Goal: Check status: Check status

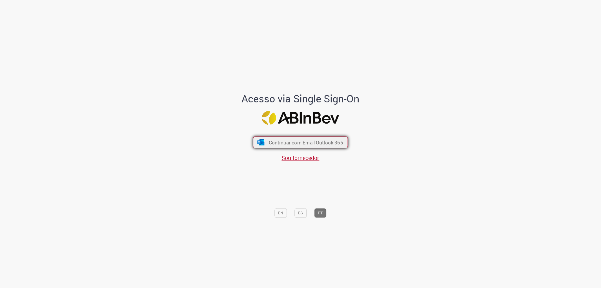
click at [302, 140] on span "Continuar com Email Outlook 365" at bounding box center [306, 142] width 74 height 6
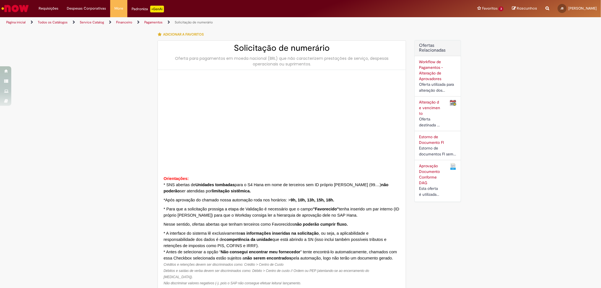
type input "**********"
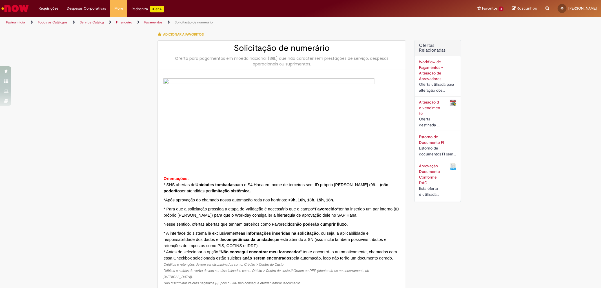
click at [151, 21] on link "Pagamentos" at bounding box center [153, 22] width 18 height 5
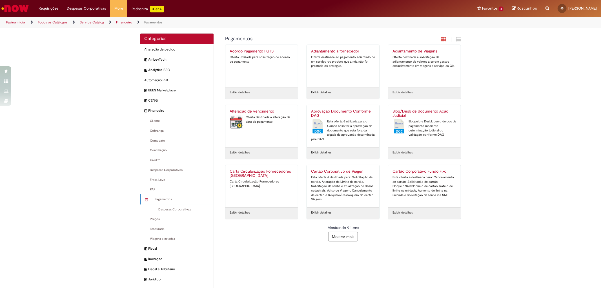
click at [123, 23] on link "Financeiro" at bounding box center [124, 22] width 16 height 5
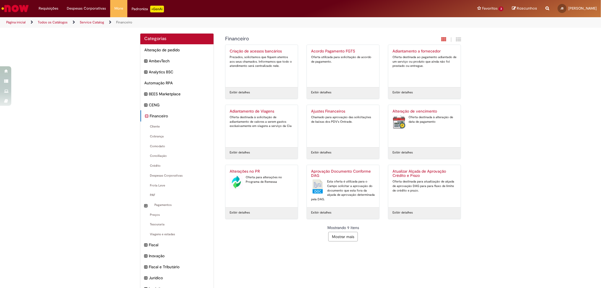
click at [14, 22] on link "Página inicial" at bounding box center [15, 22] width 19 height 5
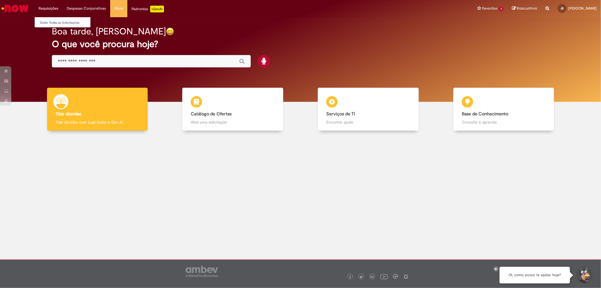
click at [55, 5] on li "Requisições Exibir Todas as Solicitações" at bounding box center [48, 8] width 28 height 17
click at [47, 20] on link "Exibir Todas as Solicitações" at bounding box center [66, 23] width 62 height 6
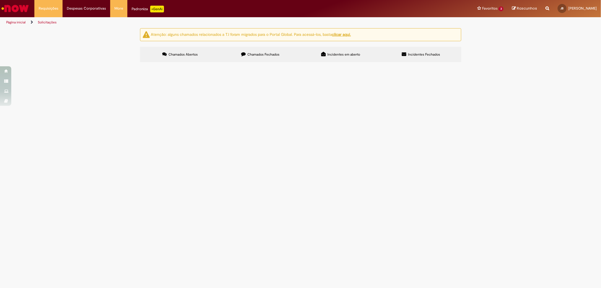
drag, startPoint x: 270, startPoint y: 64, endPoint x: 264, endPoint y: 54, distance: 12.0
click at [0, 0] on section "Itens solicitados Exportar como PDF Exportar como Excel Exportar como CSV Itens…" at bounding box center [0, 0] width 0 height 0
click at [264, 54] on span "Chamados Fechados" at bounding box center [263, 54] width 32 height 5
click at [0, 0] on span "Acordo Comercial - IMC Spaten 202481782 - Mateus" at bounding box center [0, 0] width 0 height 0
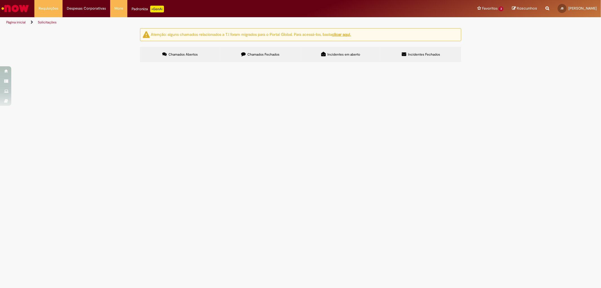
click at [0, 0] on span "Acordo Comercial - IMC Spaten 202481782 - Mateus" at bounding box center [0, 0] width 0 height 0
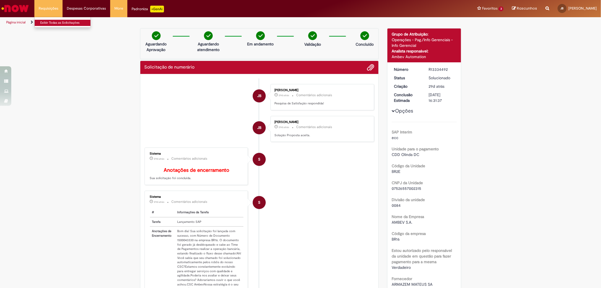
click at [48, 21] on link "Exibir Todas as Solicitações" at bounding box center [66, 23] width 62 height 6
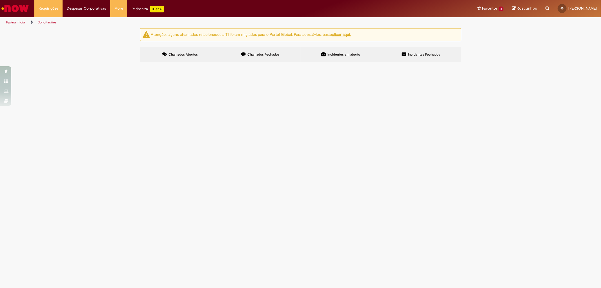
click at [288, 57] on label "Chamados Fechados" at bounding box center [260, 54] width 80 height 15
click at [0, 0] on td "Acordo Comercial - IMC Guaraná 202483904 - [GEOGRAPHIC_DATA]" at bounding box center [0, 0] width 0 height 0
click at [0, 0] on span "Acordo Comercial - IMC Guaraná 202483904 - [GEOGRAPHIC_DATA]" at bounding box center [0, 0] width 0 height 0
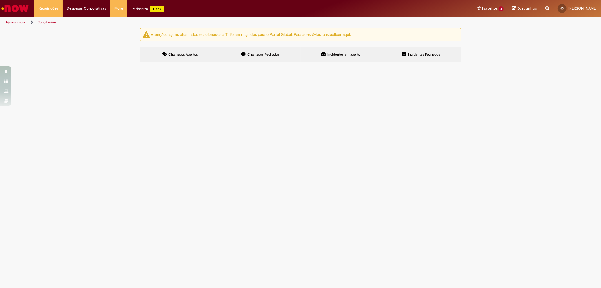
click at [0, 0] on span "Acordo Comercial - IMC Guaraná 202483904 - [GEOGRAPHIC_DATA]" at bounding box center [0, 0] width 0 height 0
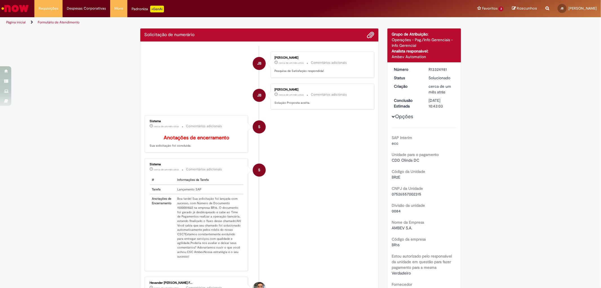
click at [176, 240] on td "Boa tarde! Sua solicitação foi lançada com sucesso, com Número de Documento 150…" at bounding box center [209, 227] width 68 height 67
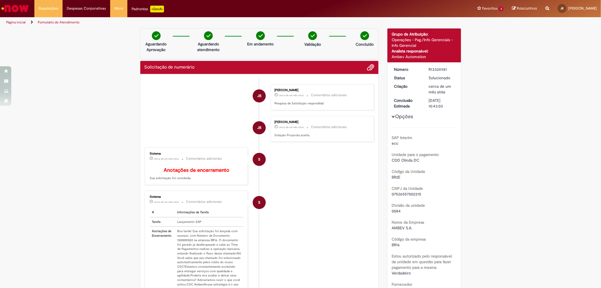
scroll to position [31, 0]
